Goal: Information Seeking & Learning: Learn about a topic

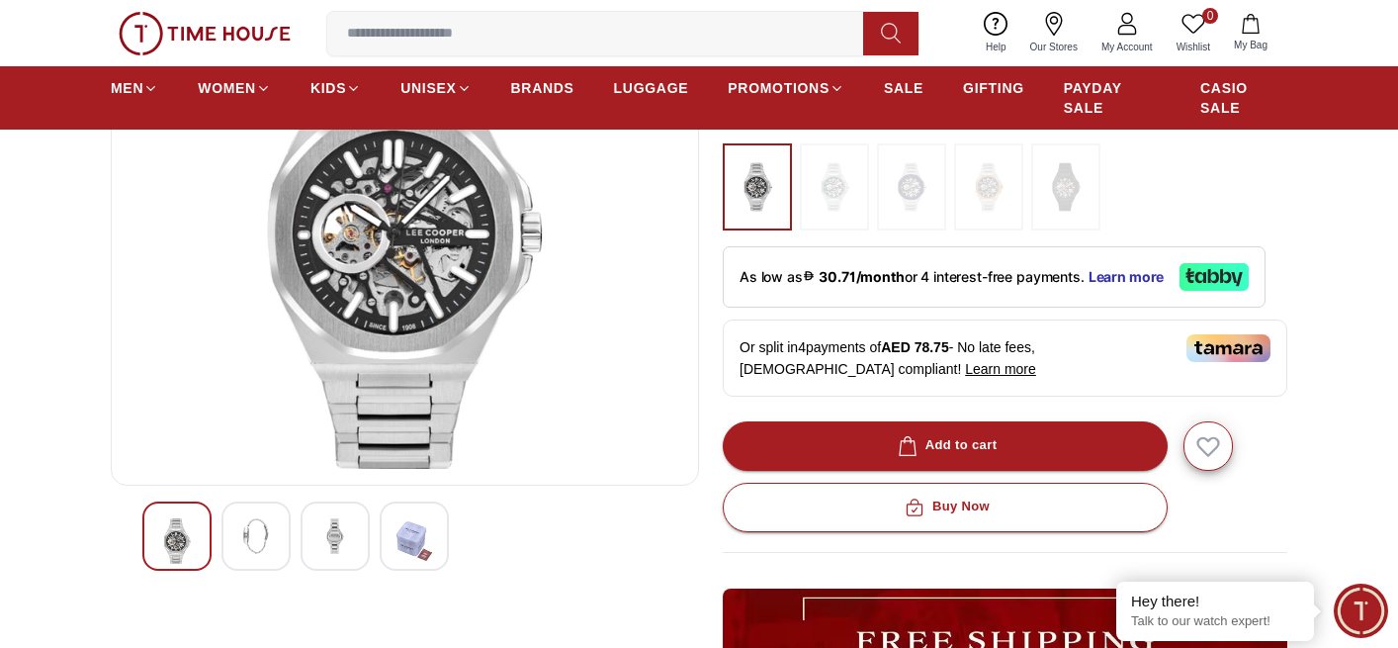
scroll to position [494, 0]
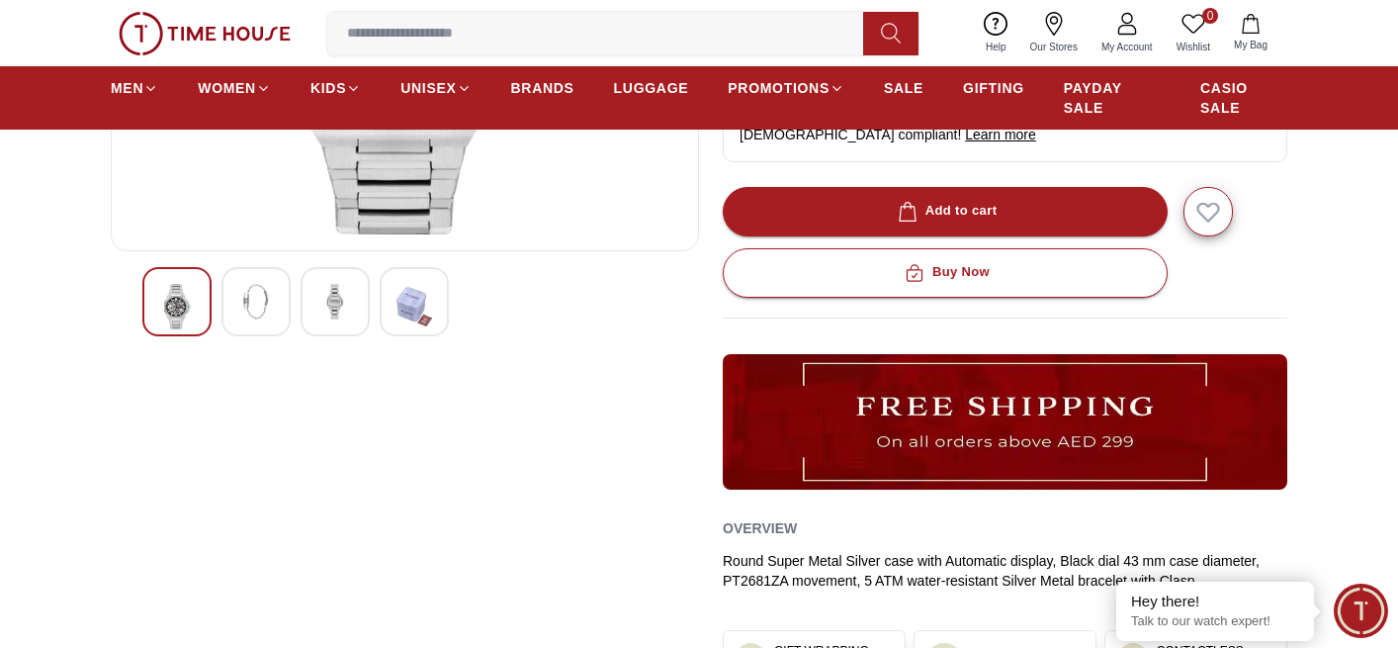
click at [264, 327] on div at bounding box center [256, 301] width 69 height 69
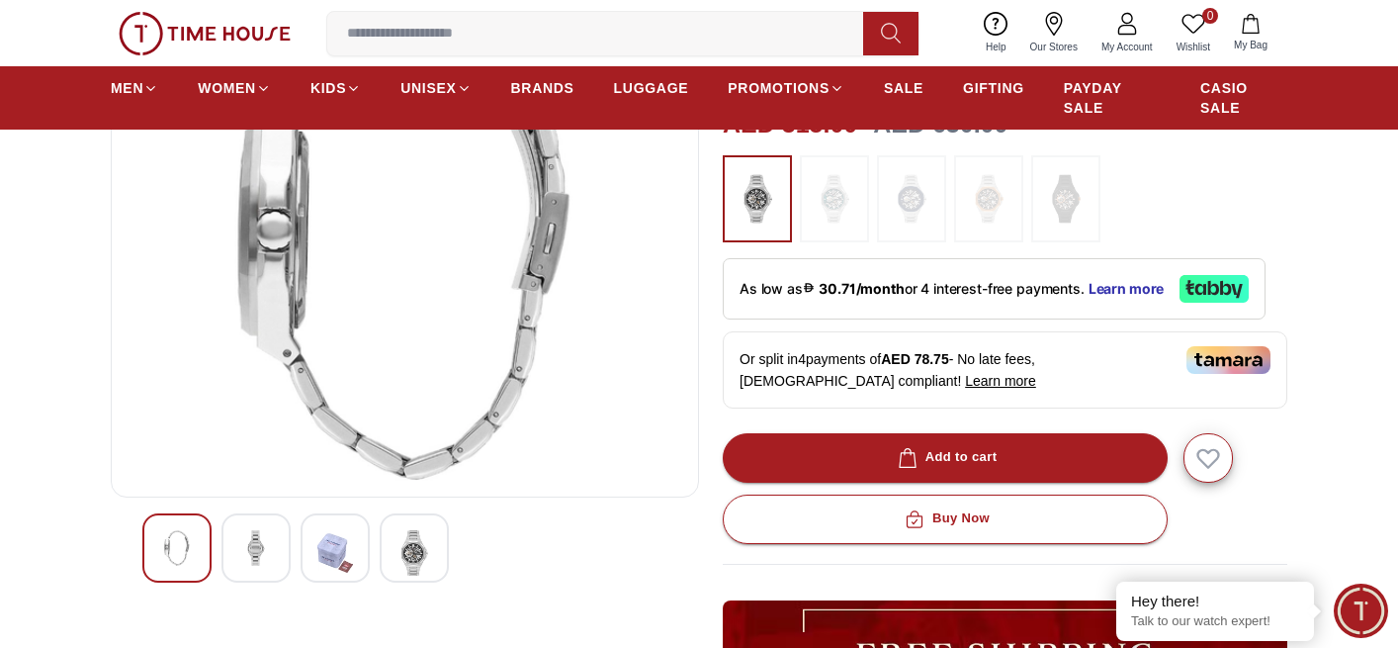
scroll to position [198, 0]
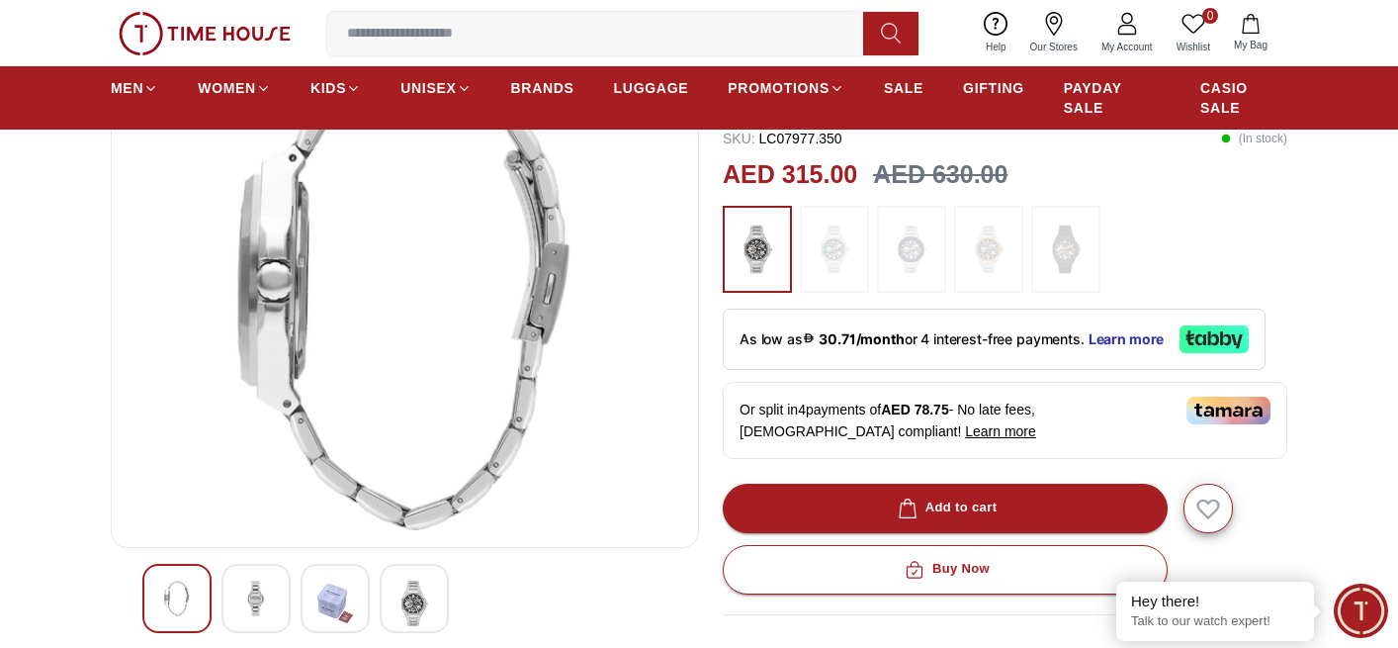
click at [417, 597] on img at bounding box center [415, 602] width 36 height 45
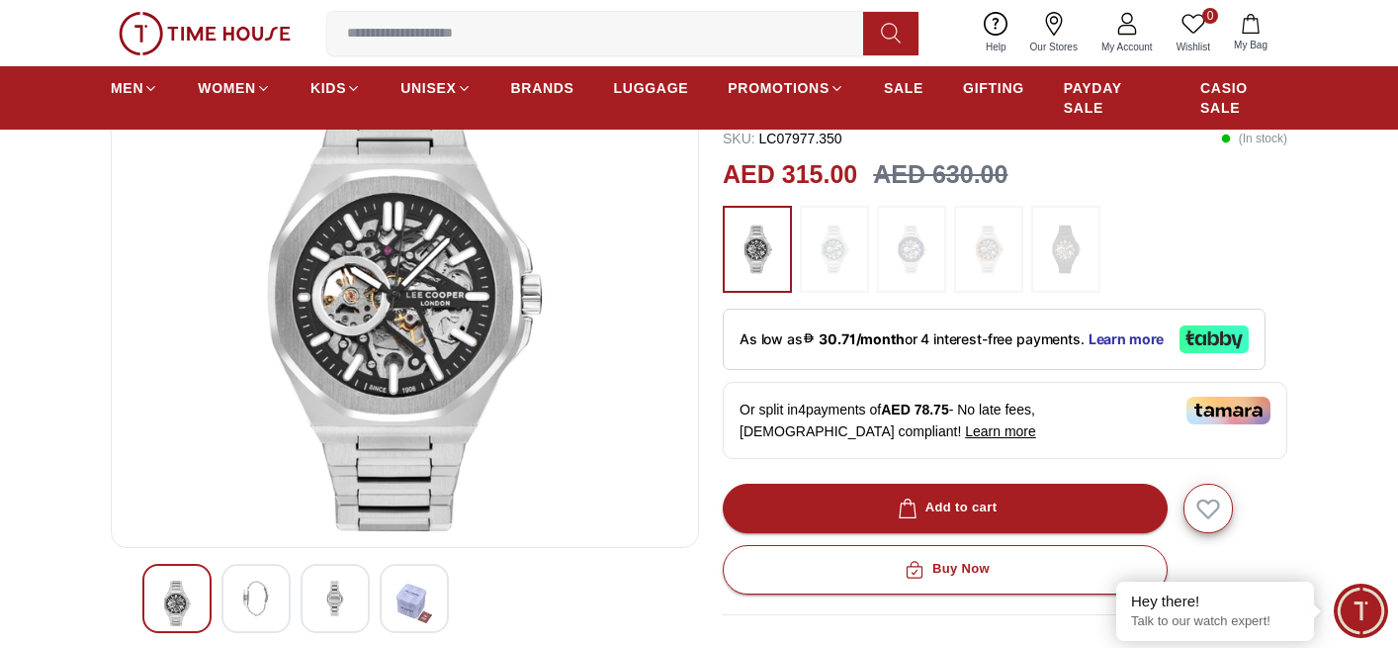
click at [345, 584] on img at bounding box center [335, 598] width 36 height 36
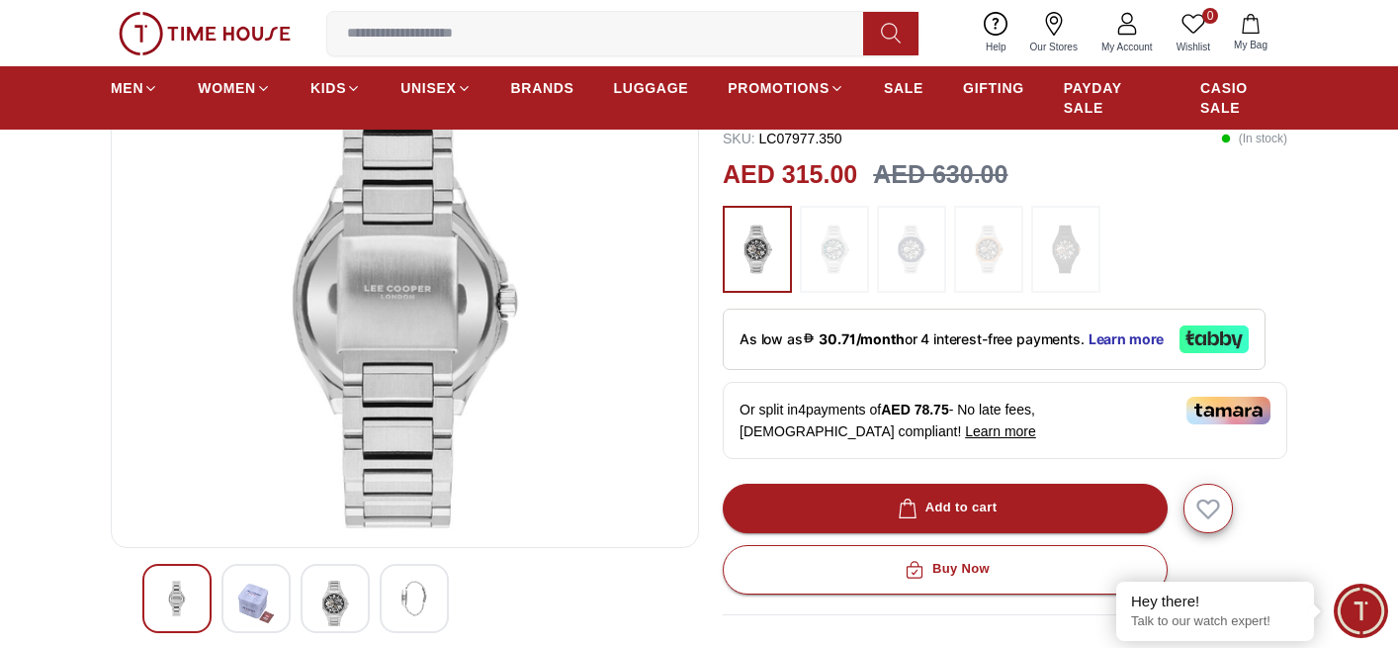
click at [278, 597] on div at bounding box center [256, 598] width 69 height 69
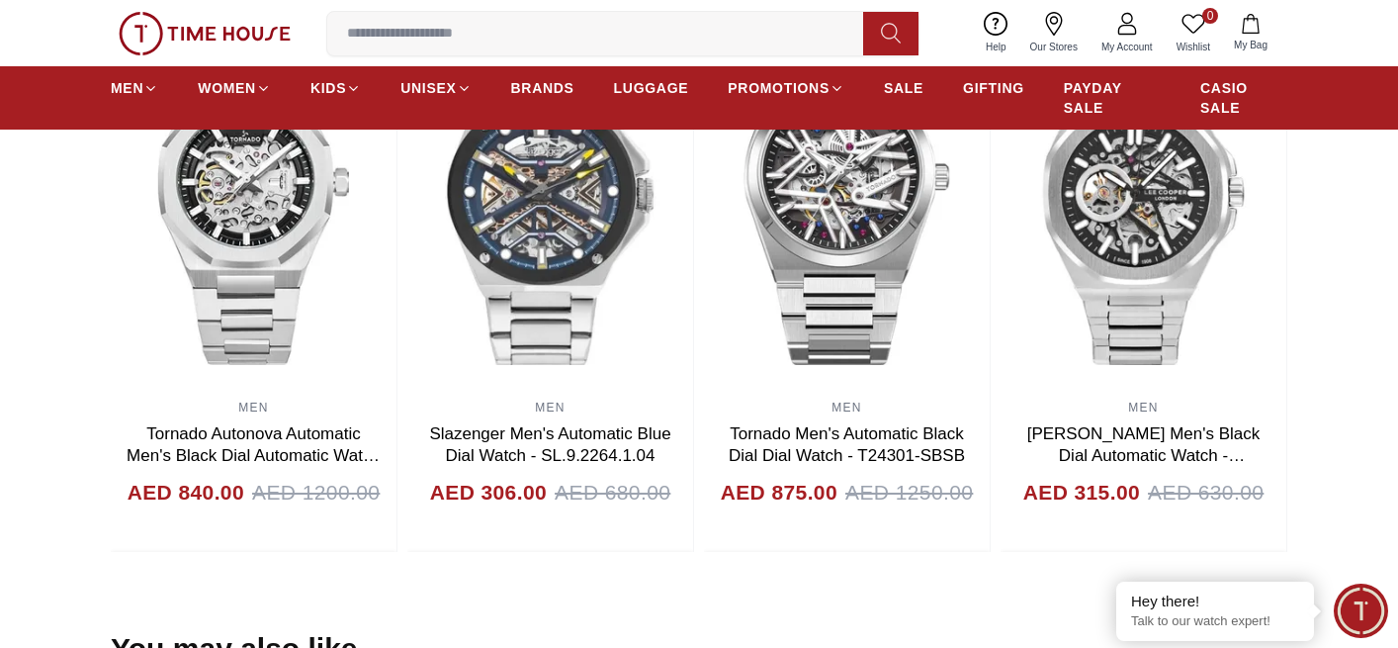
scroll to position [1384, 0]
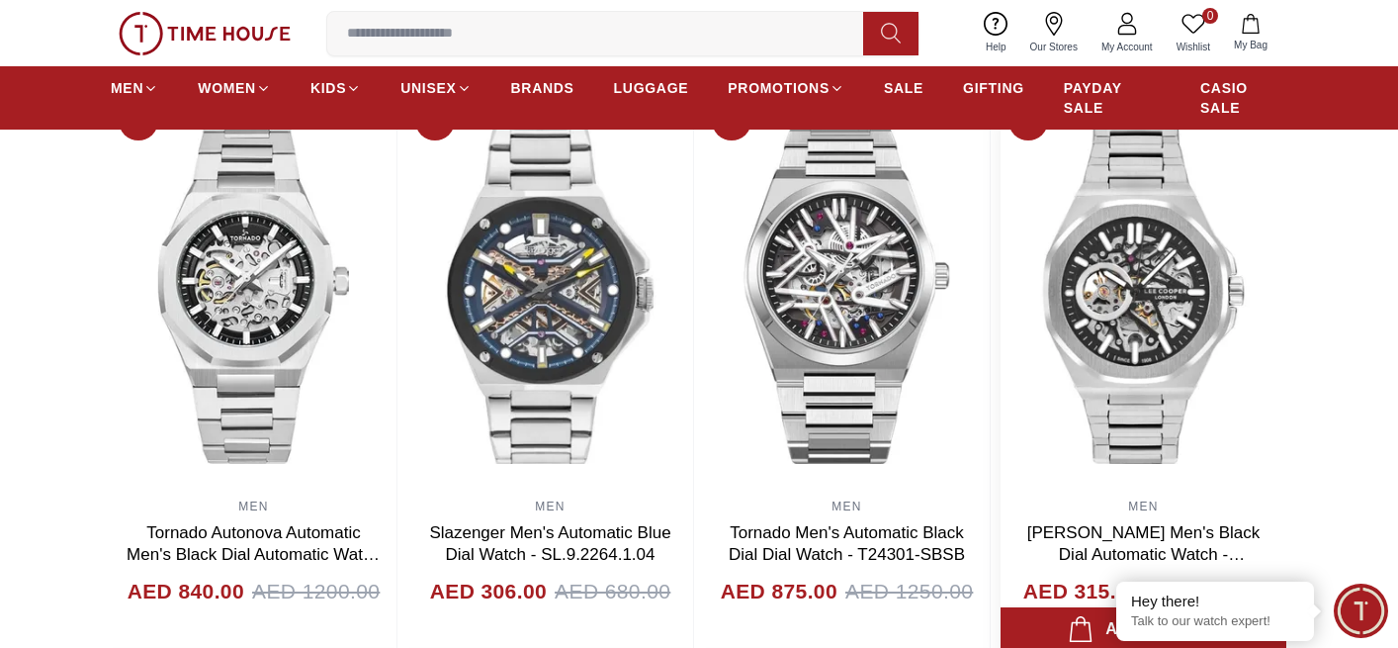
click at [1165, 330] on img at bounding box center [1144, 291] width 286 height 396
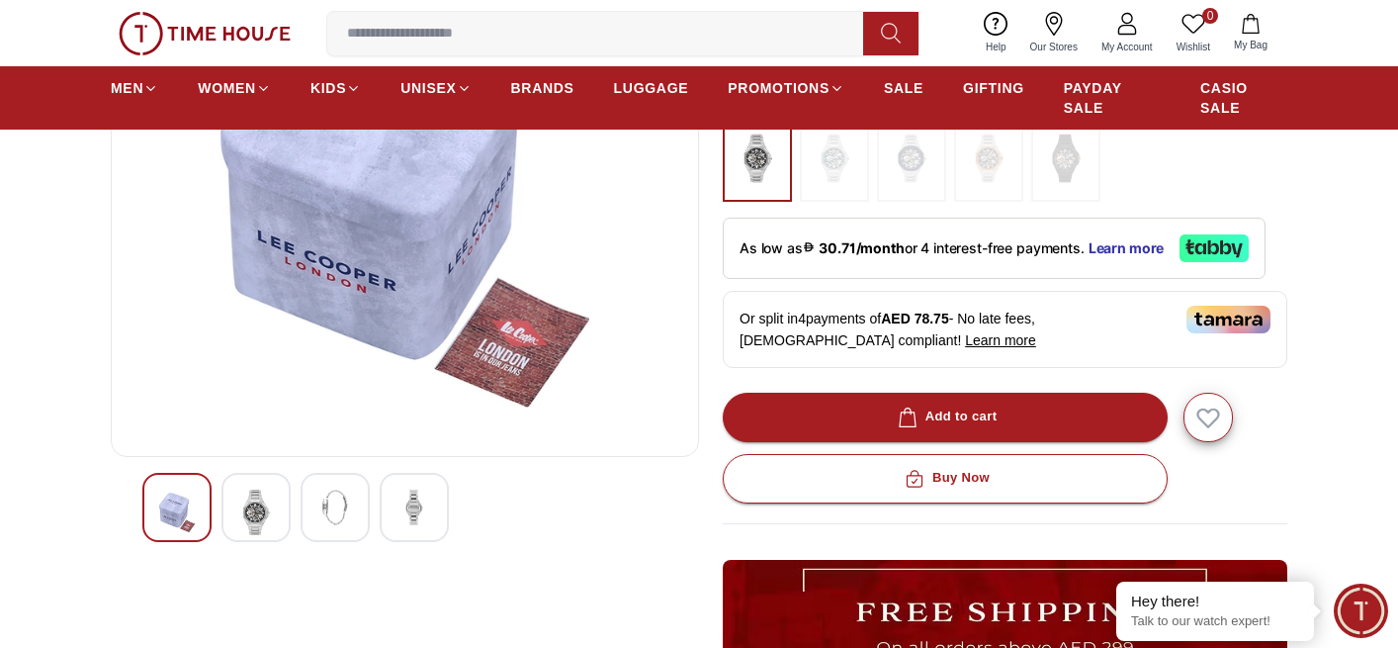
scroll to position [297, 0]
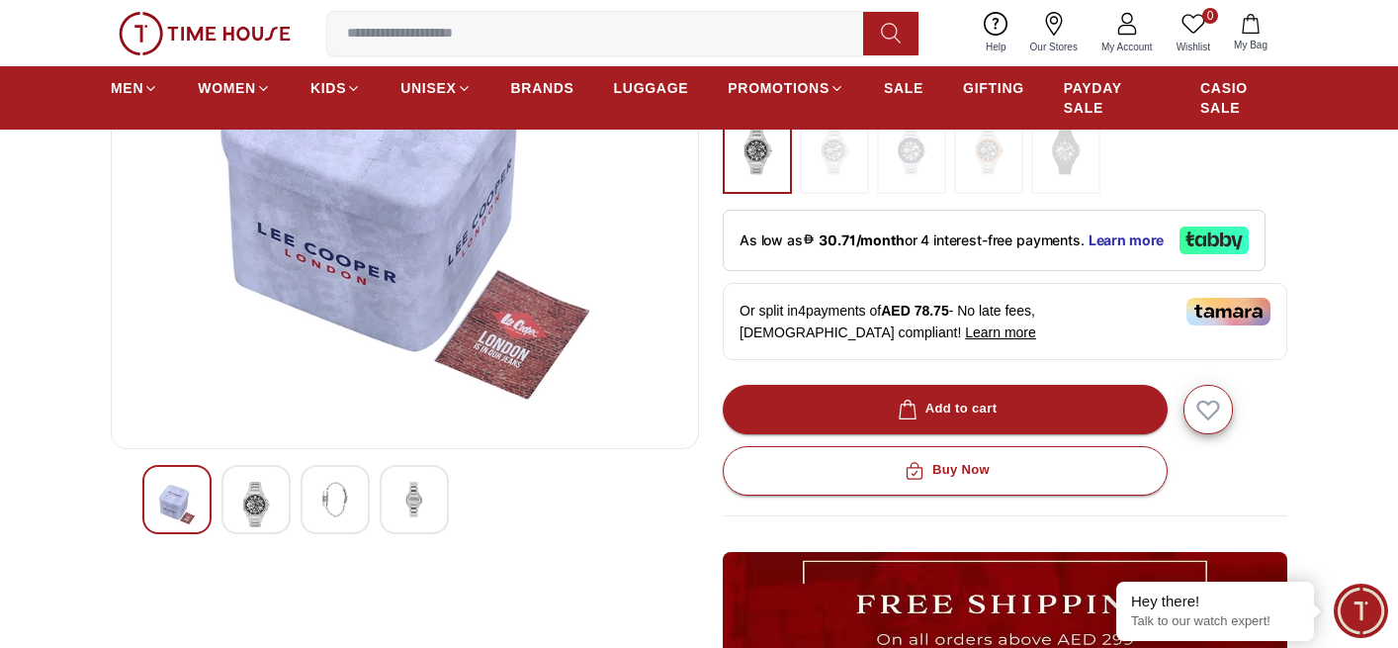
click at [252, 493] on img at bounding box center [256, 504] width 36 height 45
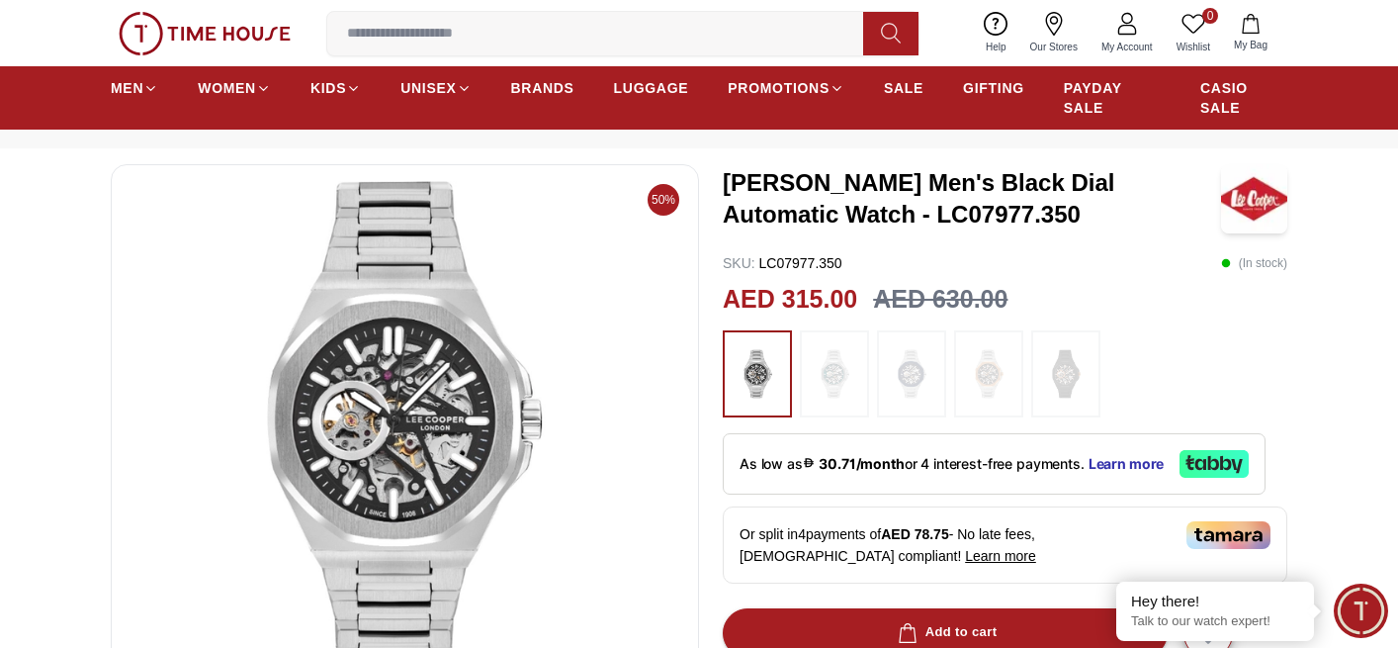
scroll to position [0, 0]
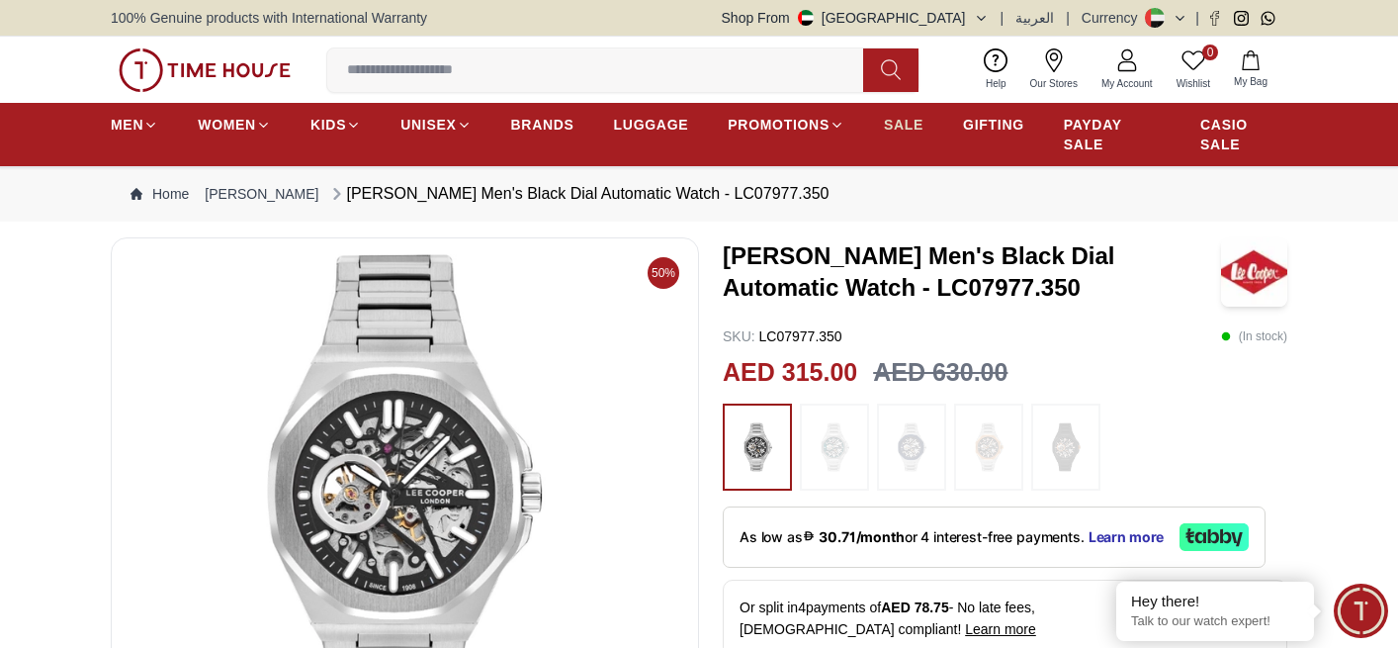
click at [916, 126] on span "SALE" at bounding box center [904, 125] width 40 height 20
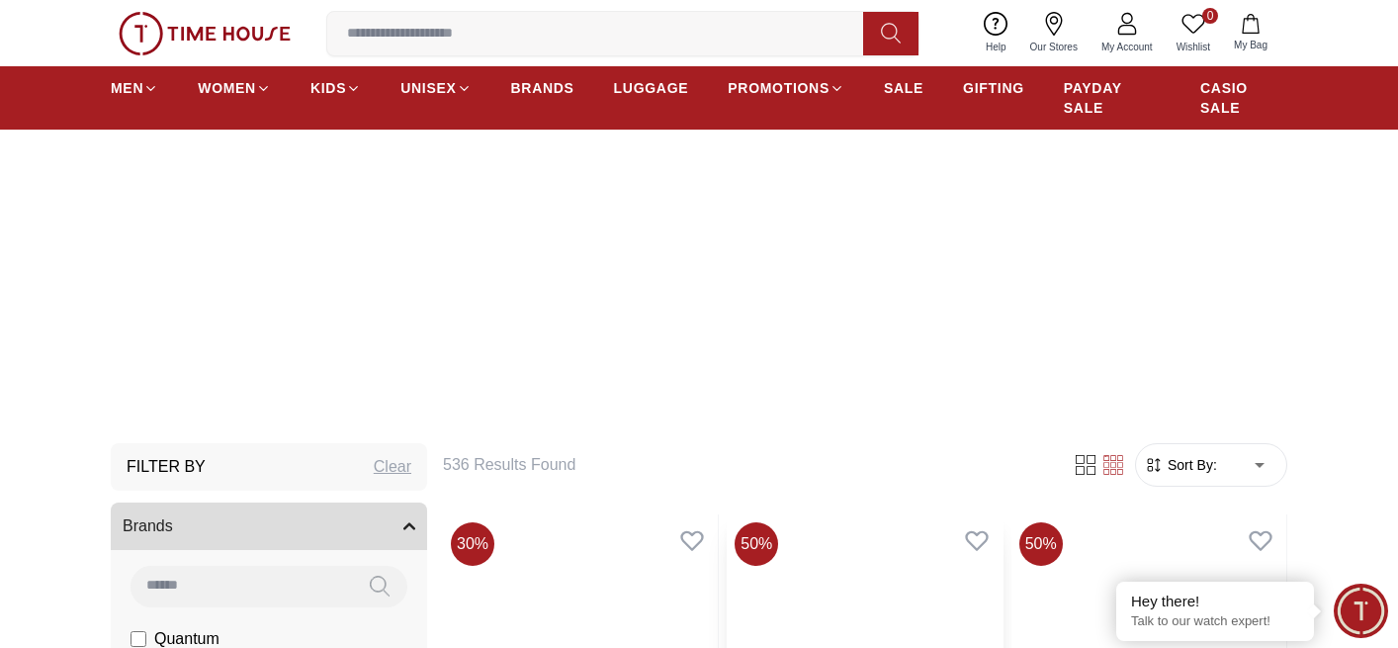
scroll to position [198, 0]
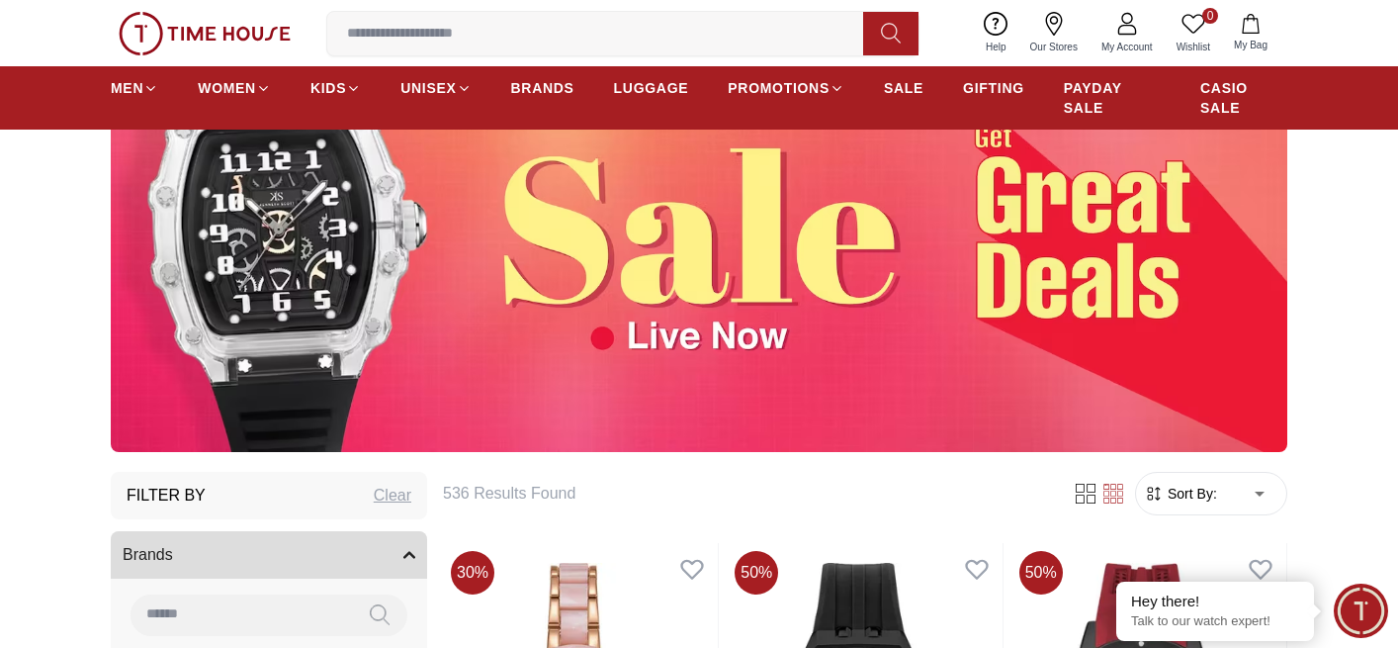
click at [370, 259] on img at bounding box center [699, 246] width 1177 height 412
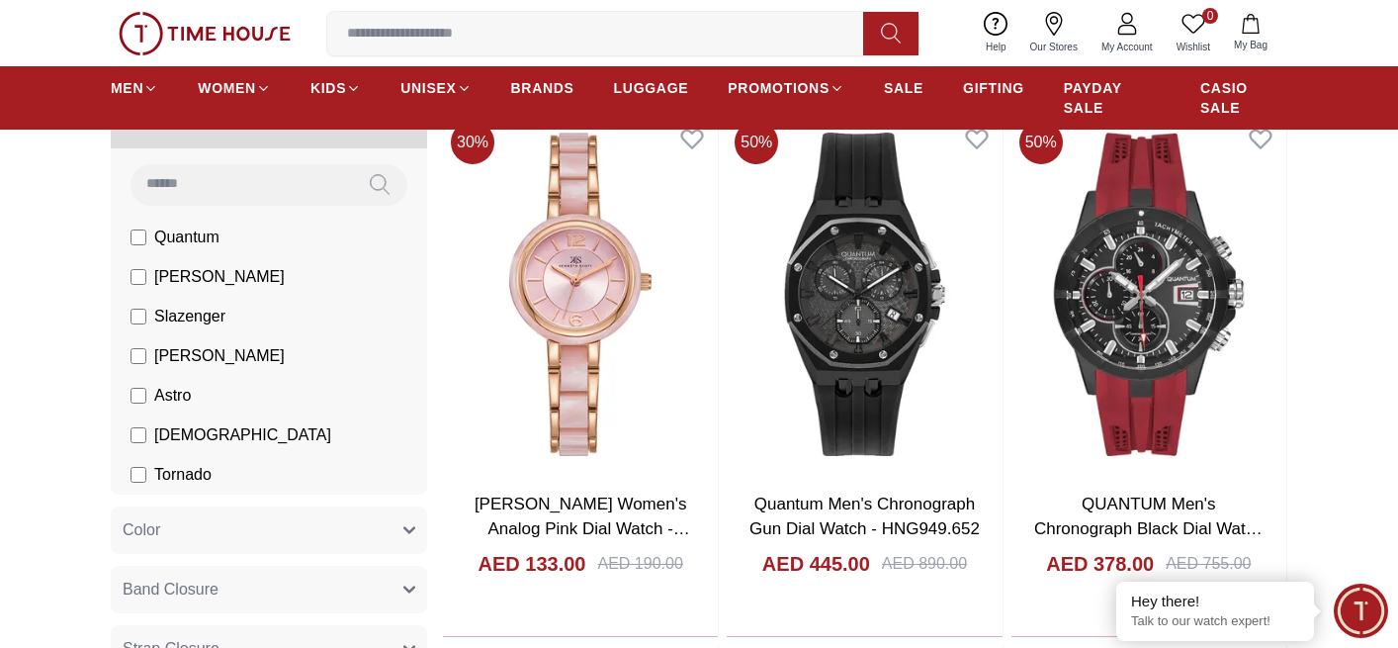
scroll to position [593, 0]
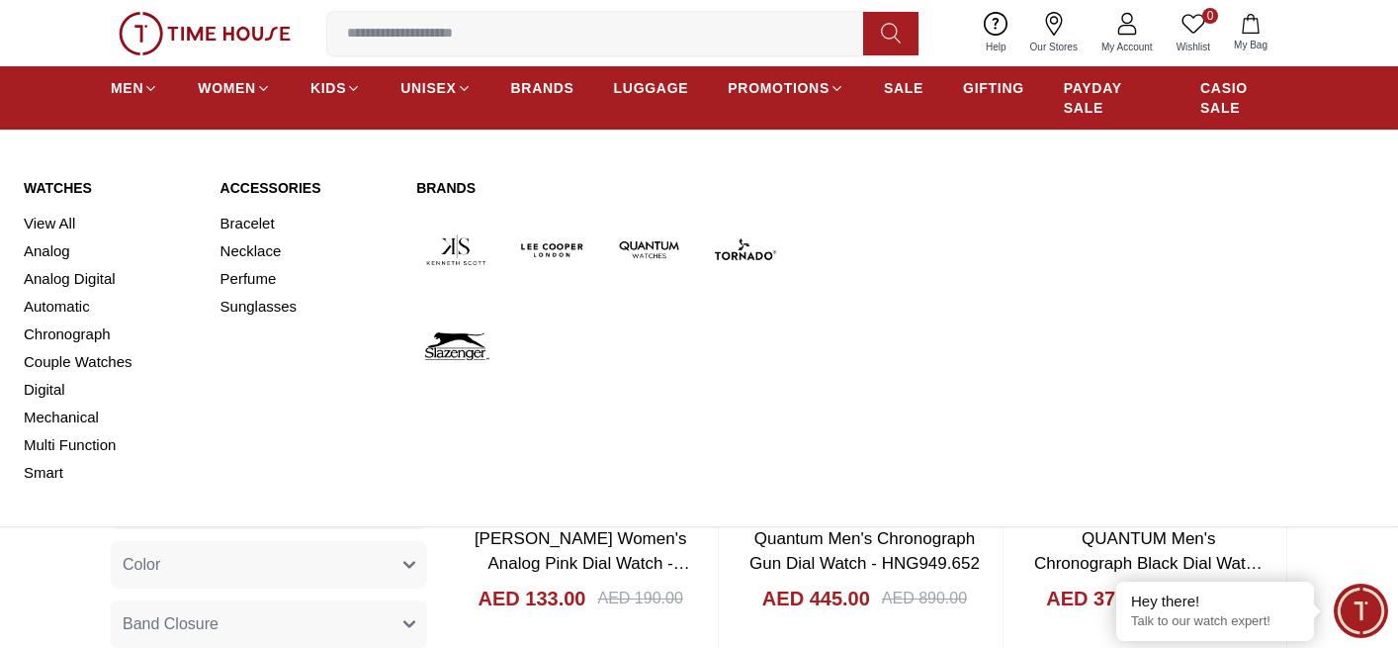
click at [570, 256] on img at bounding box center [552, 250] width 80 height 80
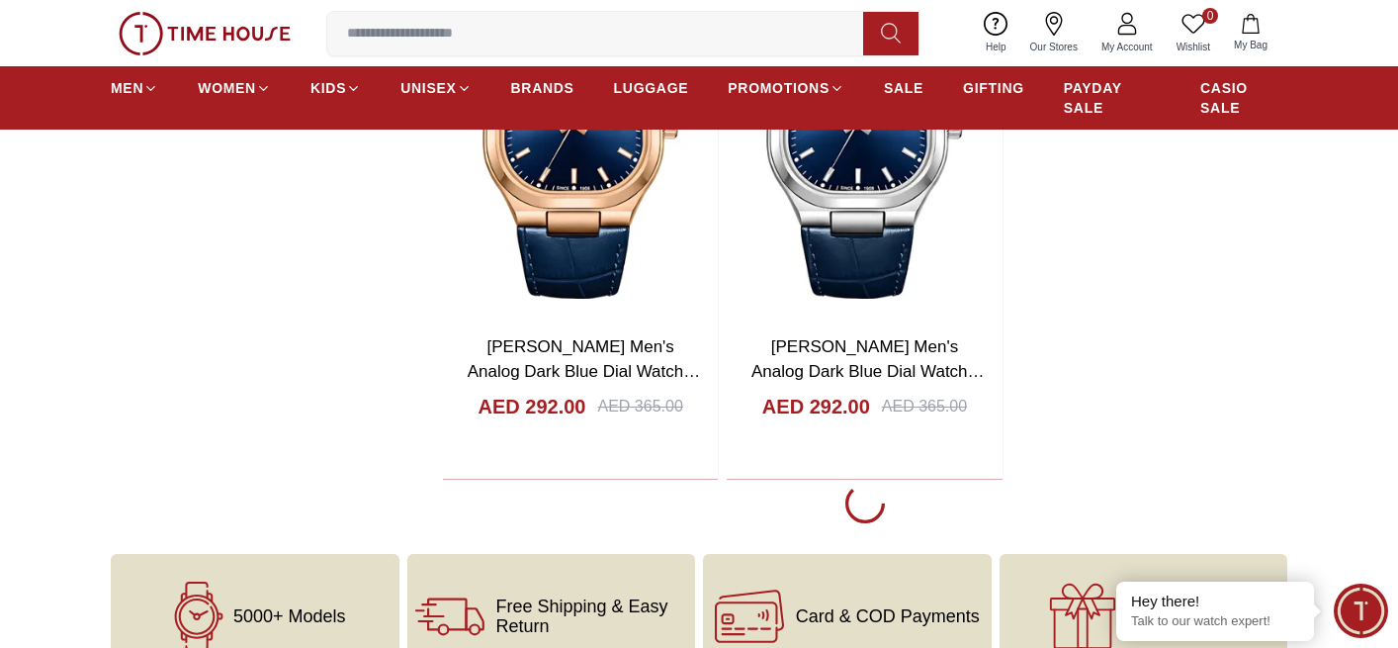
scroll to position [3955, 0]
